Goal: Obtain resource: Obtain resource

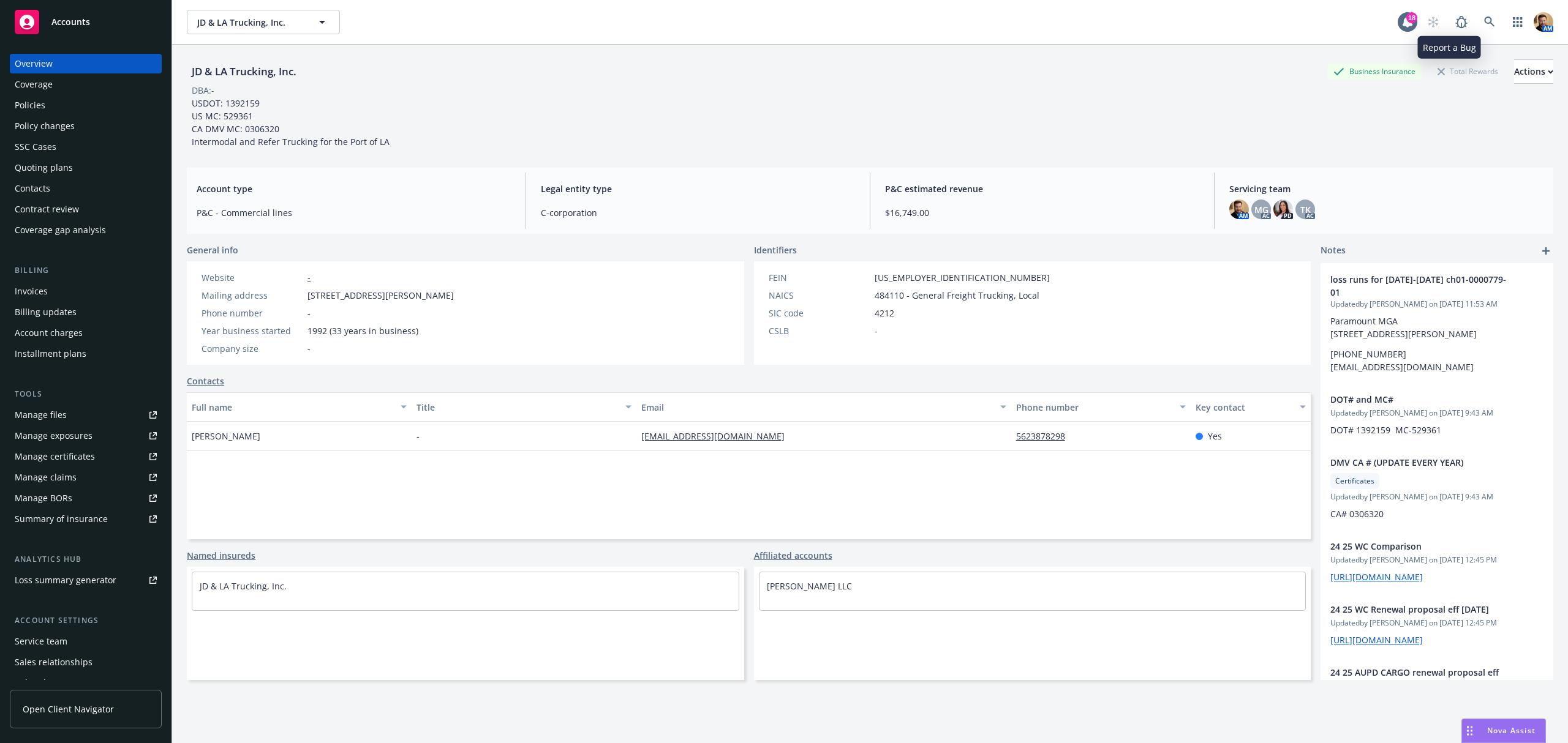
click at [1478, 16] on link at bounding box center [1490, 22] width 25 height 25
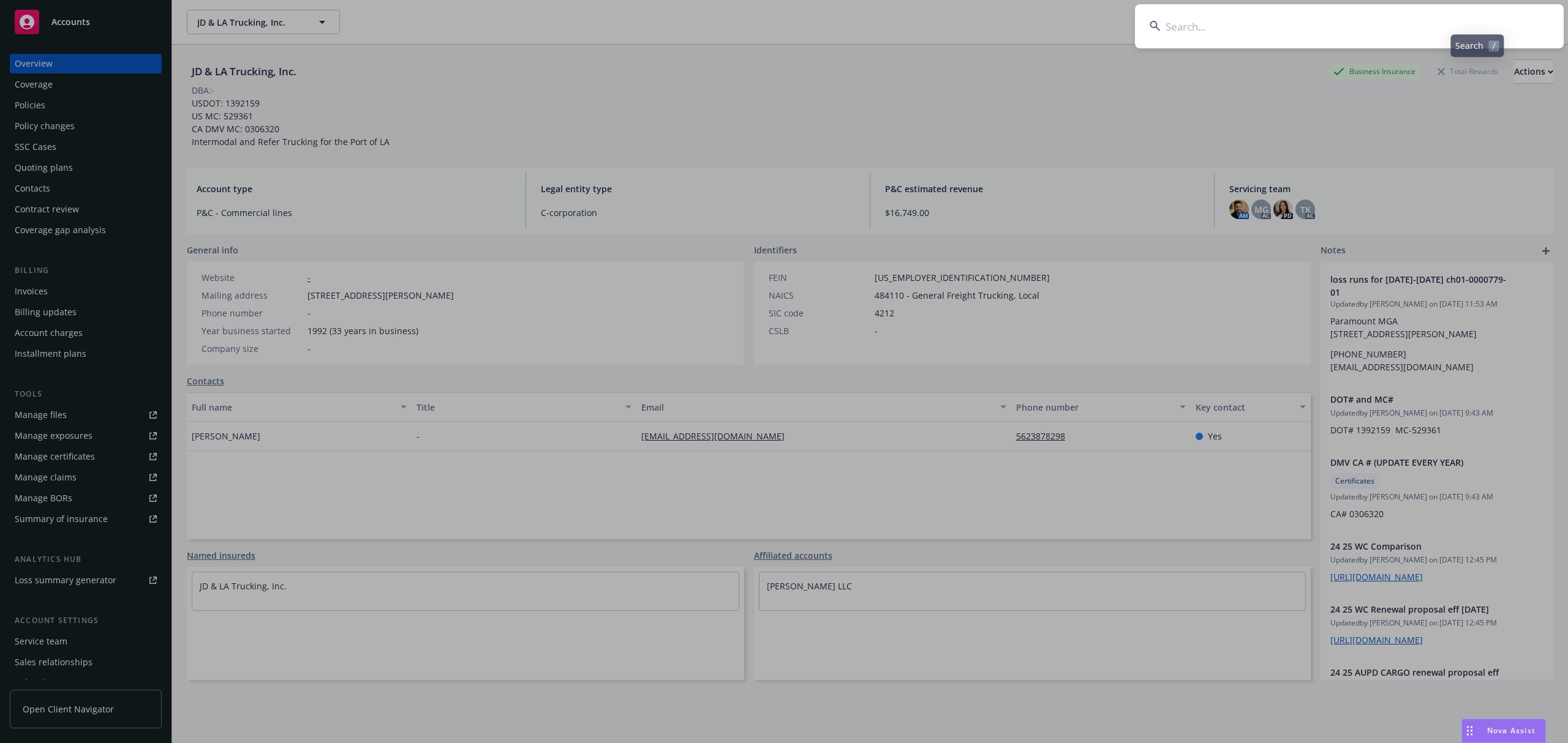
click at [1470, 20] on input at bounding box center [1349, 26] width 429 height 44
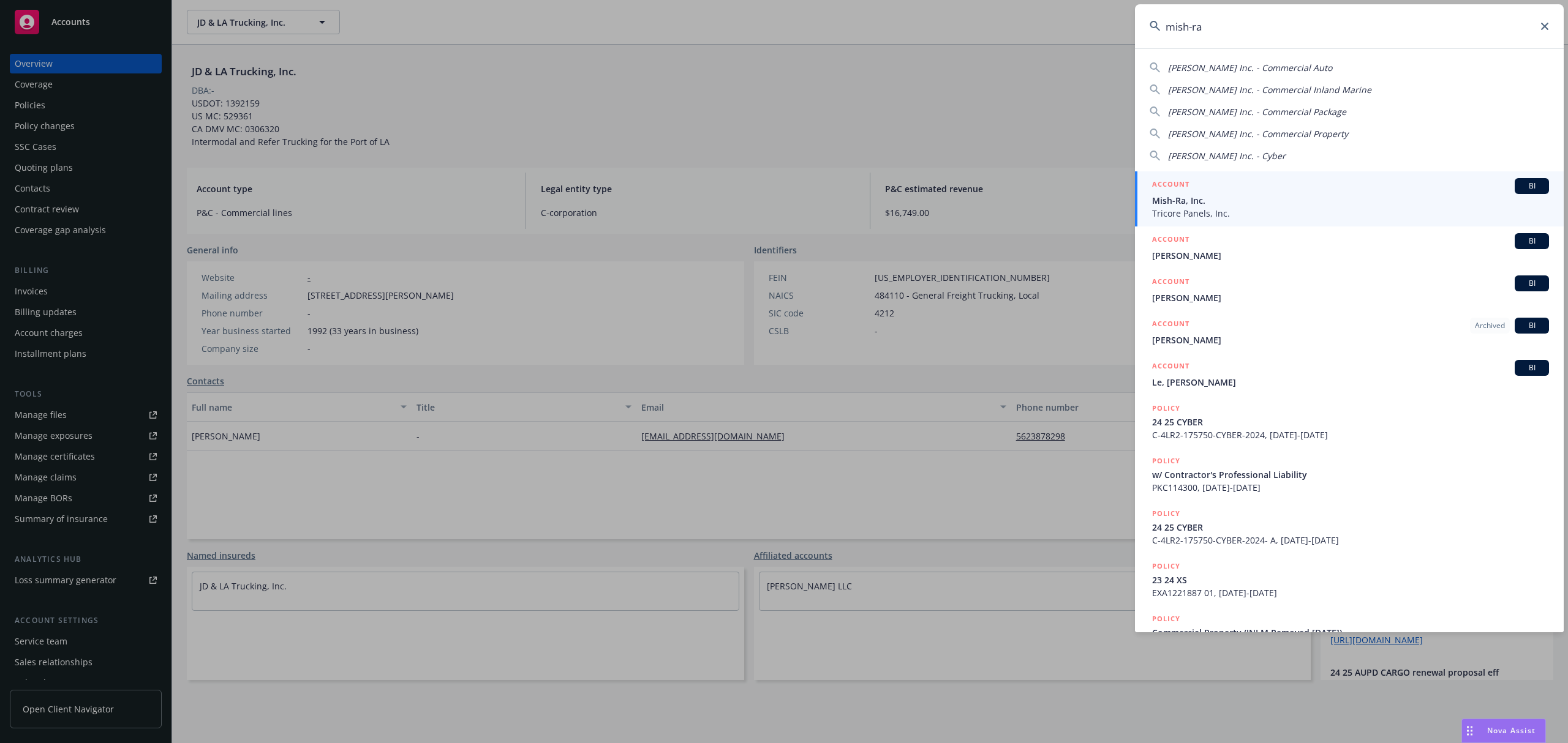
type input "mish-ra"
click at [1182, 207] on span "Tricore Panels, Inc." at bounding box center [1351, 214] width 397 height 13
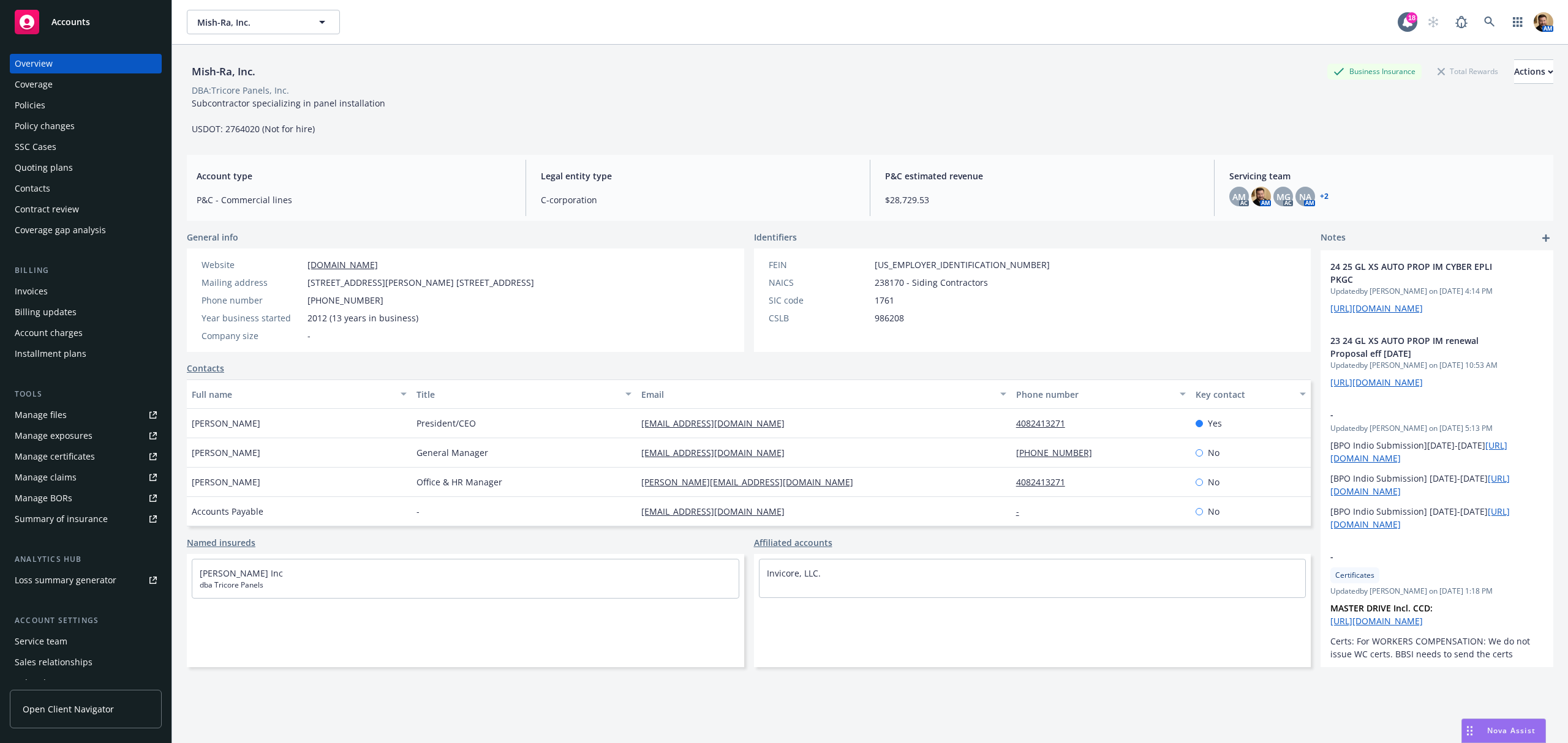
click at [37, 103] on div "Policies" at bounding box center [30, 106] width 30 height 20
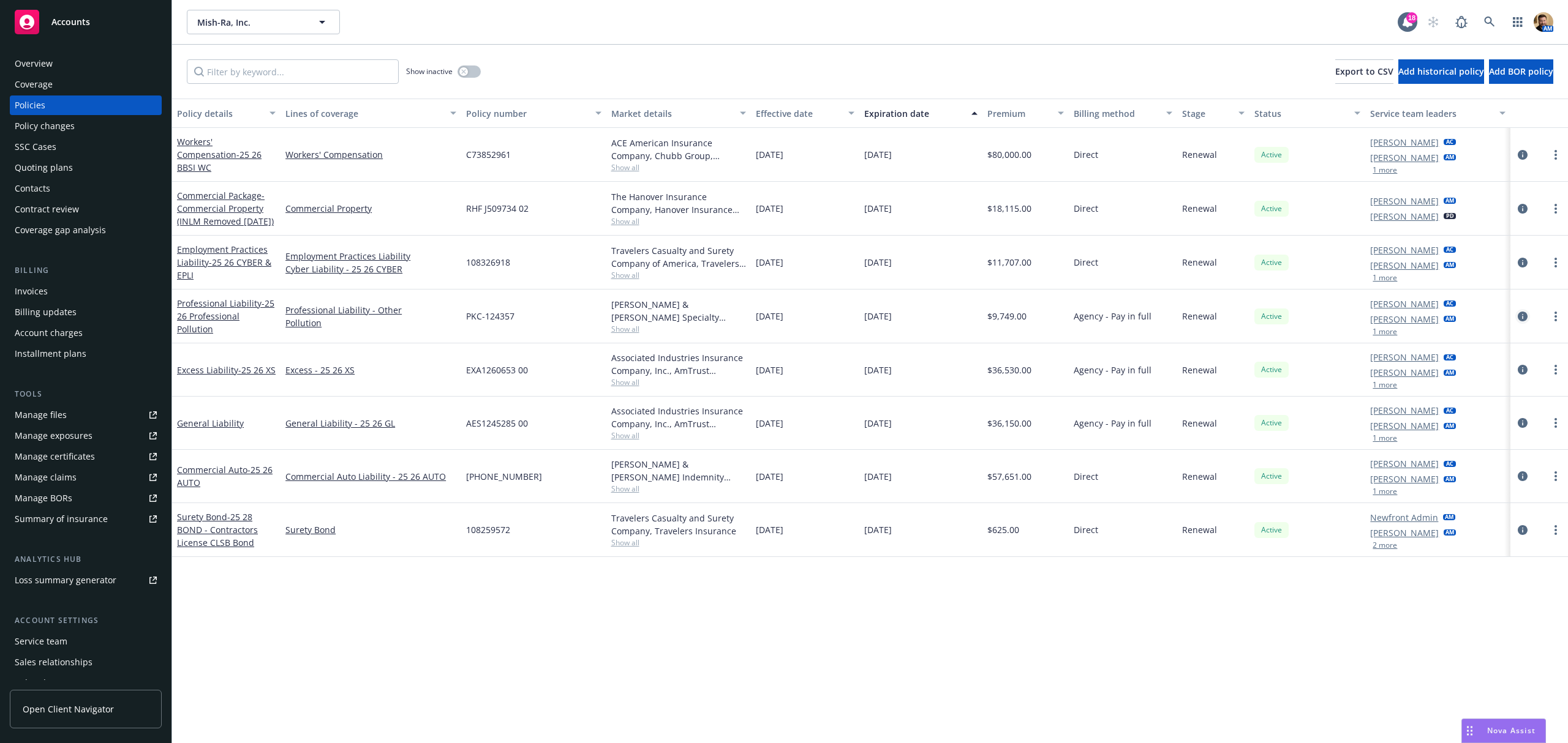
click at [1516, 312] on link "circleInformation" at bounding box center [1523, 316] width 15 height 15
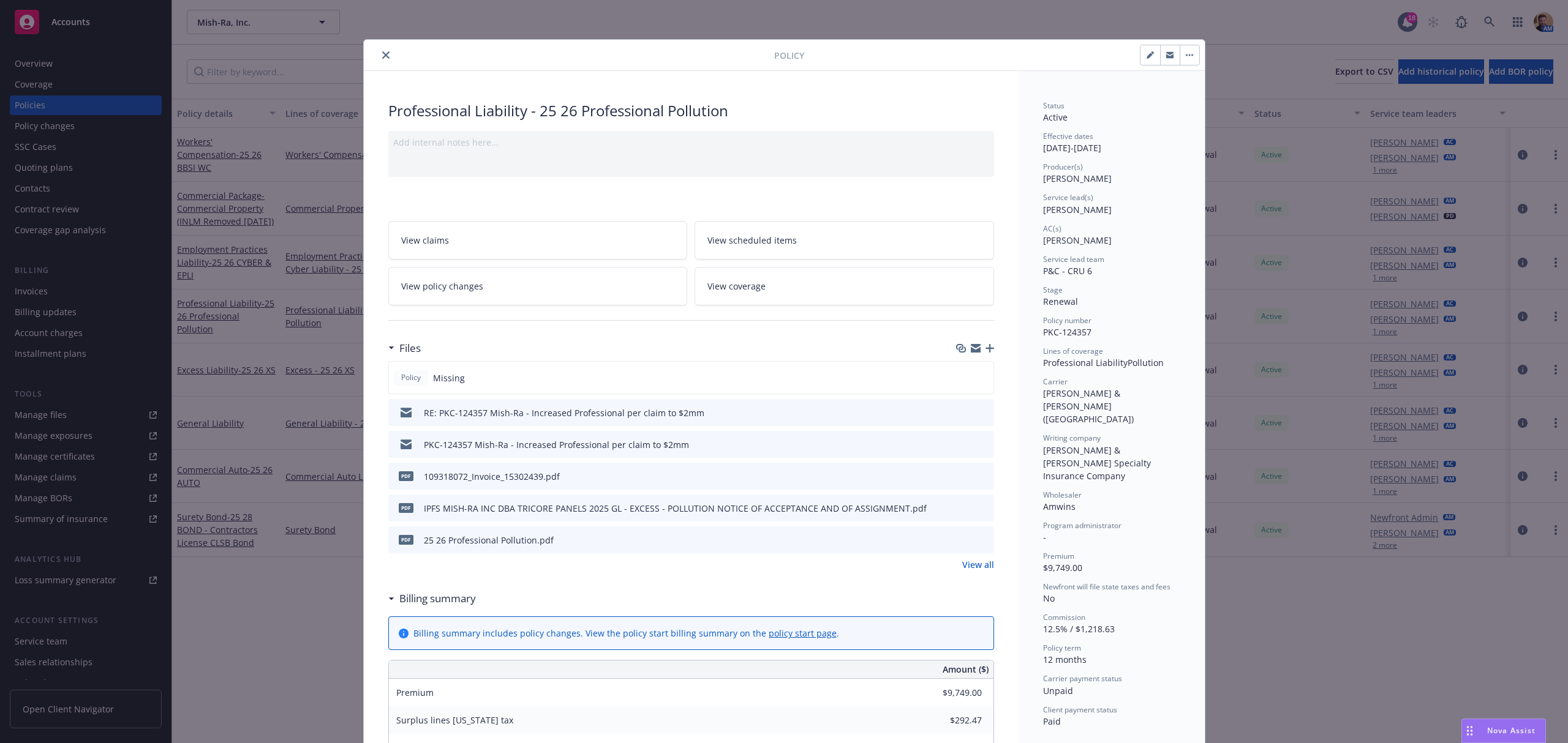
click at [980, 544] on icon "preview file" at bounding box center [982, 539] width 11 height 8
